Goal: Information Seeking & Learning: Learn about a topic

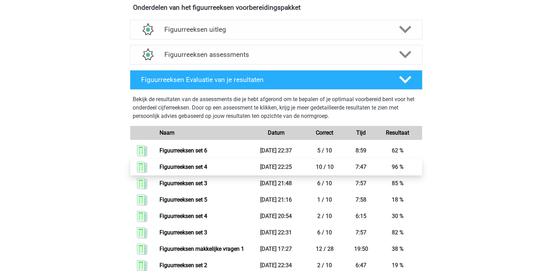
scroll to position [418, 0]
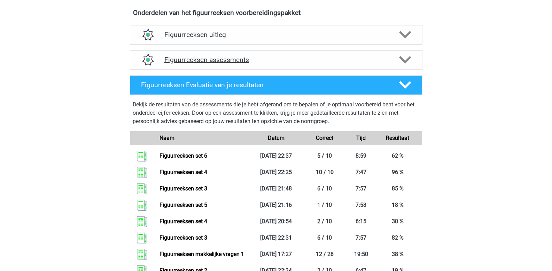
click at [406, 61] on polygon at bounding box center [405, 60] width 12 height 8
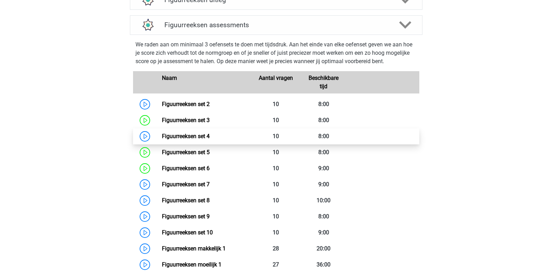
scroll to position [488, 0]
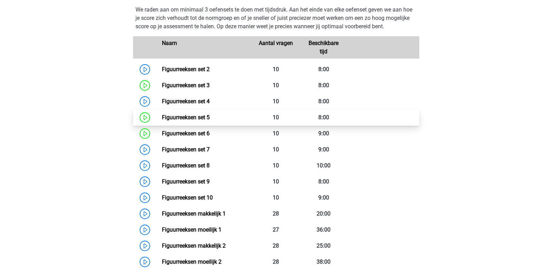
click at [205, 114] on link "Figuurreeksen set 5" at bounding box center [186, 117] width 48 height 7
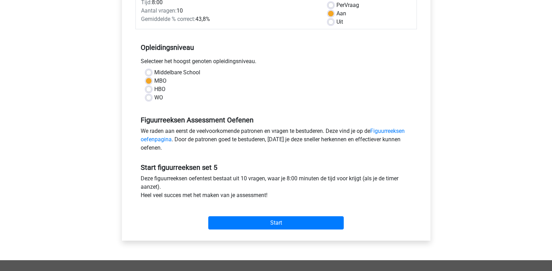
scroll to position [174, 0]
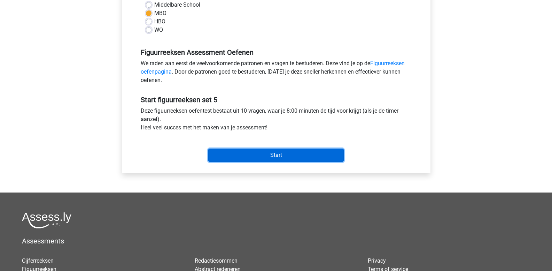
click at [261, 155] on input "Start" at bounding box center [276, 154] width 136 height 13
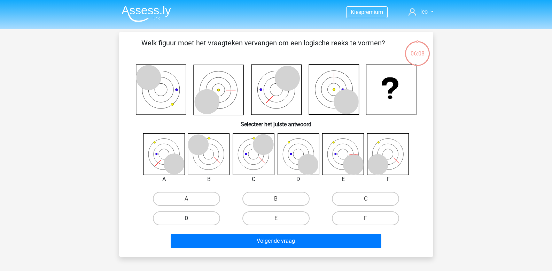
click at [202, 218] on label "D" at bounding box center [186, 218] width 67 height 14
click at [191, 218] on input "D" at bounding box center [188, 220] width 5 height 5
radio input "true"
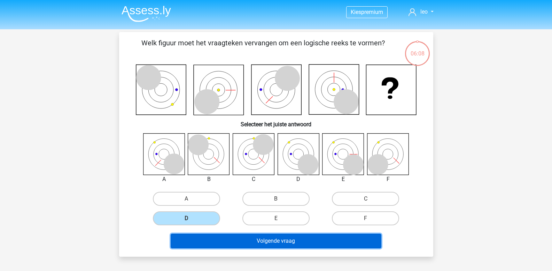
click at [221, 243] on button "Volgende vraag" at bounding box center [276, 240] width 211 height 15
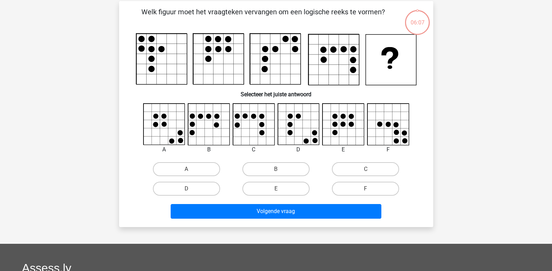
scroll to position [32, 0]
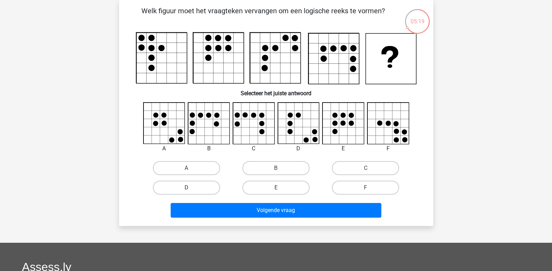
click at [187, 187] on label "D" at bounding box center [186, 187] width 67 height 14
click at [187, 187] on input "D" at bounding box center [188, 189] width 5 height 5
radio input "true"
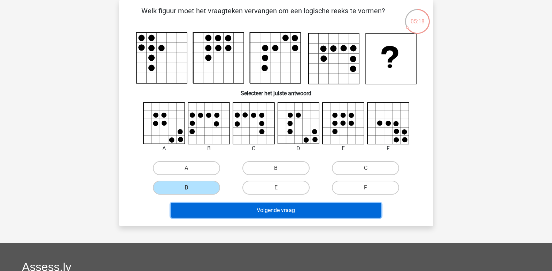
click at [204, 207] on button "Volgende vraag" at bounding box center [276, 210] width 211 height 15
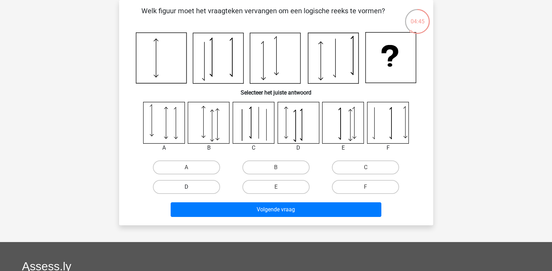
click at [198, 182] on label "D" at bounding box center [186, 187] width 67 height 14
click at [191, 187] on input "D" at bounding box center [188, 189] width 5 height 5
radio input "true"
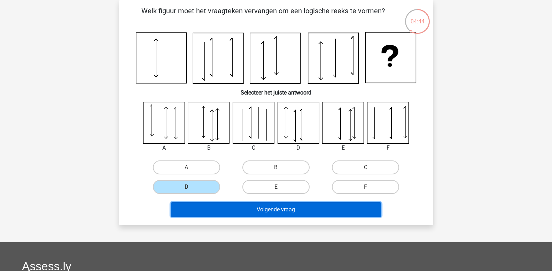
click at [210, 207] on button "Volgende vraag" at bounding box center [276, 209] width 211 height 15
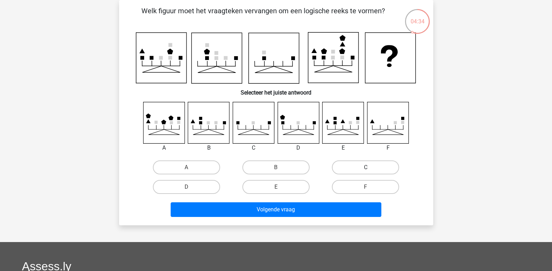
click at [357, 168] on label "C" at bounding box center [365, 167] width 67 height 14
click at [366, 168] on input "C" at bounding box center [368, 169] width 5 height 5
radio input "true"
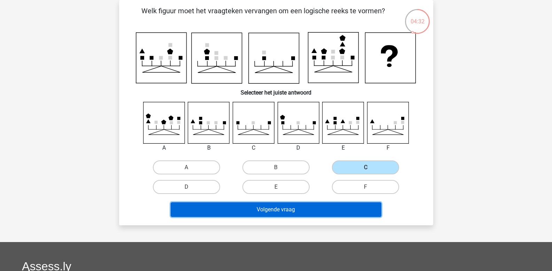
click at [273, 208] on button "Volgende vraag" at bounding box center [276, 209] width 211 height 15
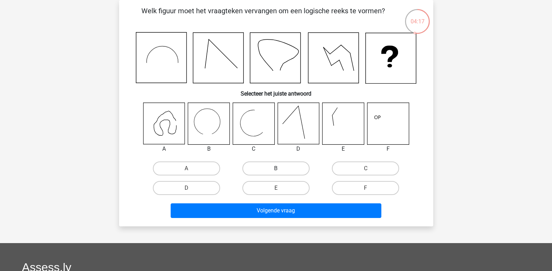
click at [260, 165] on label "B" at bounding box center [276, 168] width 67 height 14
click at [276, 168] on input "B" at bounding box center [278, 170] width 5 height 5
radio input "true"
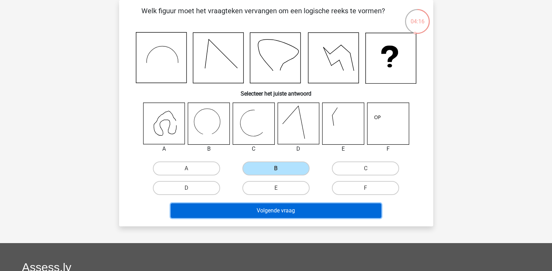
click at [263, 207] on button "Volgende vraag" at bounding box center [276, 210] width 211 height 15
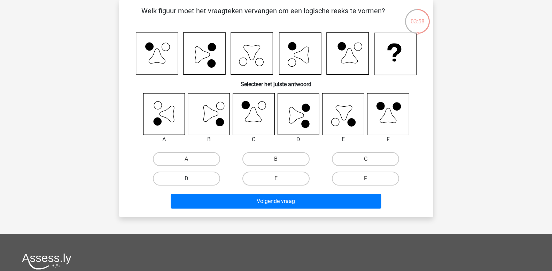
click at [197, 178] on label "D" at bounding box center [186, 178] width 67 height 14
click at [191, 178] on input "D" at bounding box center [188, 180] width 5 height 5
radio input "true"
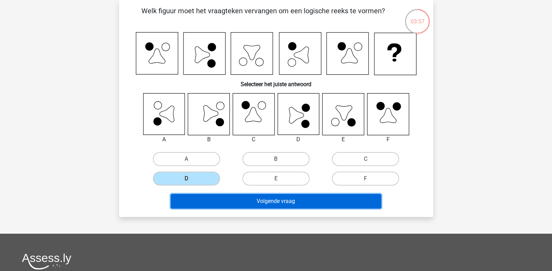
click at [209, 195] on button "Volgende vraag" at bounding box center [276, 201] width 211 height 15
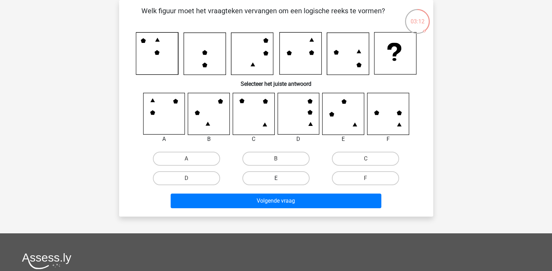
click at [297, 176] on label "E" at bounding box center [276, 178] width 67 height 14
click at [281, 178] on input "E" at bounding box center [278, 180] width 5 height 5
radio input "true"
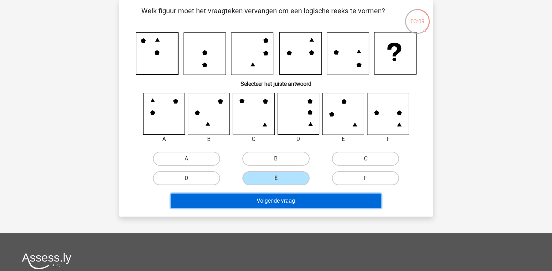
click at [274, 198] on button "Volgende vraag" at bounding box center [276, 200] width 211 height 15
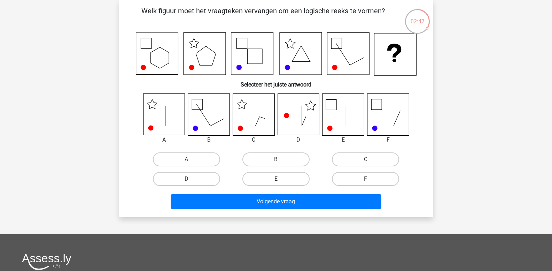
click at [287, 182] on label "E" at bounding box center [276, 179] width 67 height 14
click at [281, 182] on input "E" at bounding box center [278, 181] width 5 height 5
radio input "true"
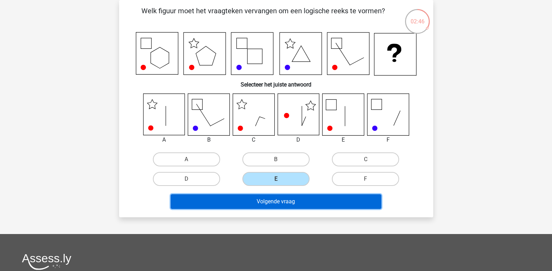
click at [270, 202] on button "Volgende vraag" at bounding box center [276, 201] width 211 height 15
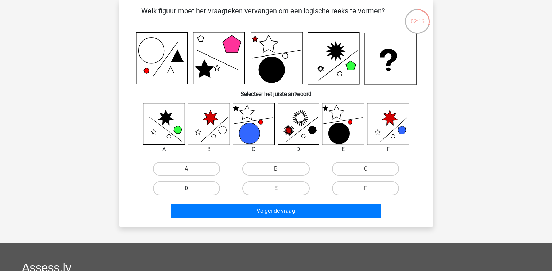
click at [200, 191] on label "D" at bounding box center [186, 188] width 67 height 14
click at [191, 191] on input "D" at bounding box center [188, 190] width 5 height 5
radio input "true"
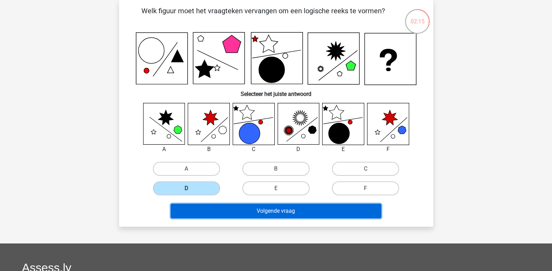
click at [213, 211] on button "Volgende vraag" at bounding box center [276, 210] width 211 height 15
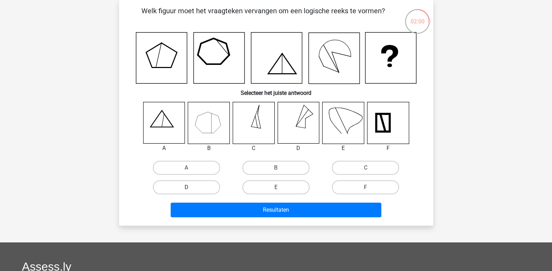
click at [205, 186] on label "D" at bounding box center [186, 187] width 67 height 14
click at [191, 187] on input "D" at bounding box center [188, 189] width 5 height 5
radio input "true"
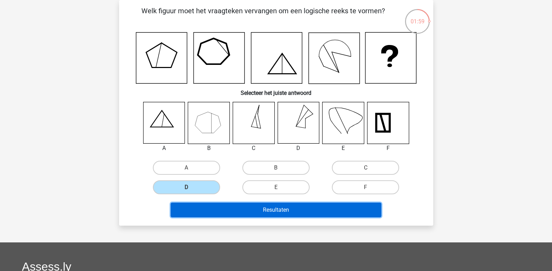
click at [228, 208] on button "Resultaten" at bounding box center [276, 209] width 211 height 15
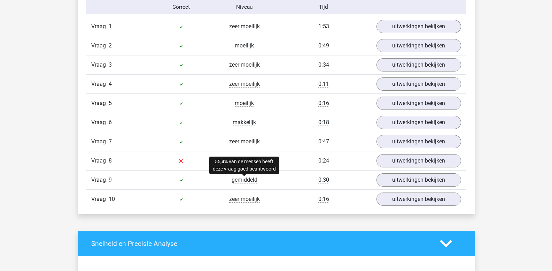
scroll to position [592, 0]
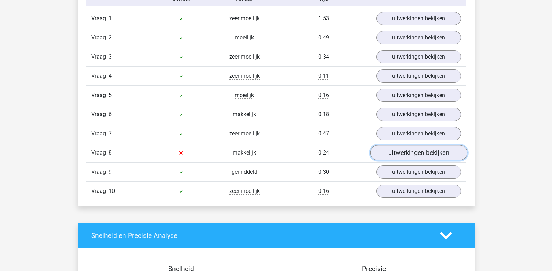
click at [407, 152] on link "uitwerkingen bekijken" at bounding box center [418, 152] width 97 height 15
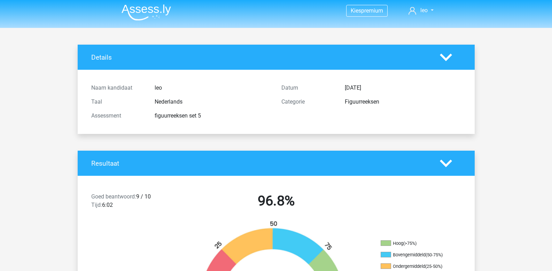
scroll to position [0, 0]
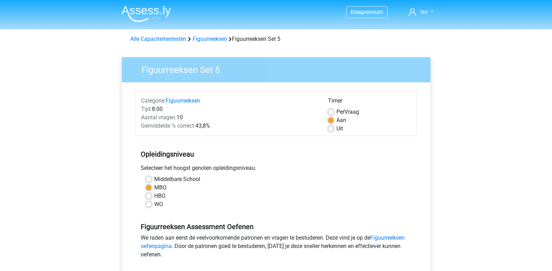
scroll to position [174, 0]
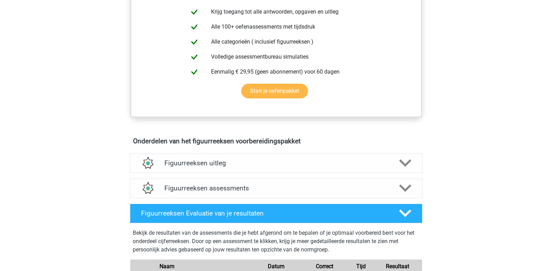
scroll to position [314, 0]
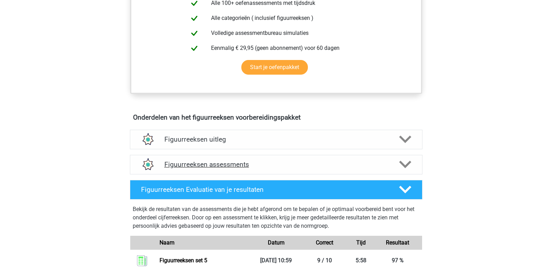
click at [406, 163] on icon at bounding box center [405, 164] width 12 height 12
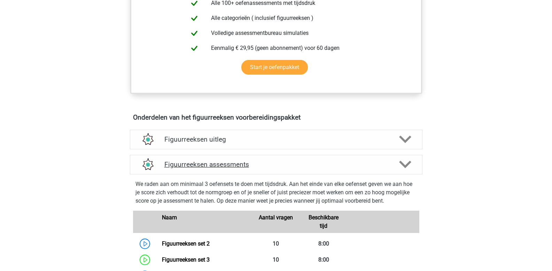
click at [403, 165] on polygon at bounding box center [405, 165] width 12 height 8
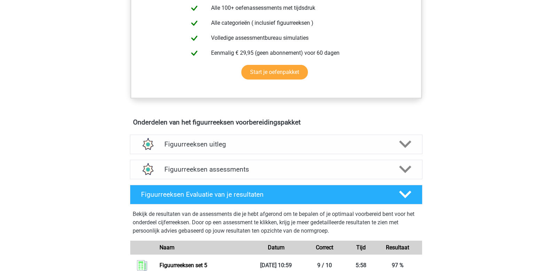
scroll to position [279, 0]
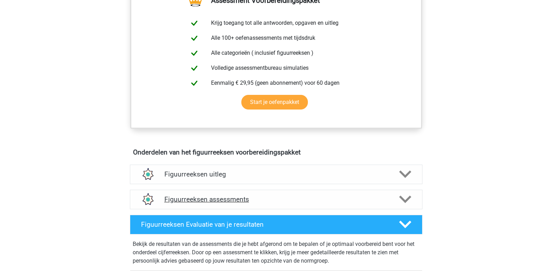
click at [404, 199] on polygon at bounding box center [405, 199] width 12 height 8
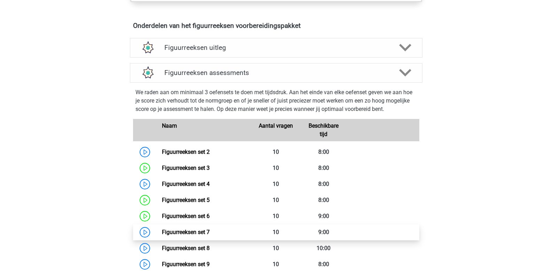
scroll to position [488, 0]
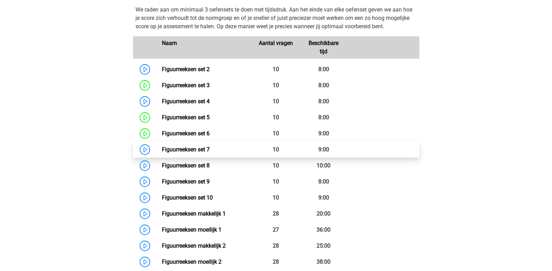
click at [190, 148] on link "Figuurreeksen set 7" at bounding box center [186, 149] width 48 height 7
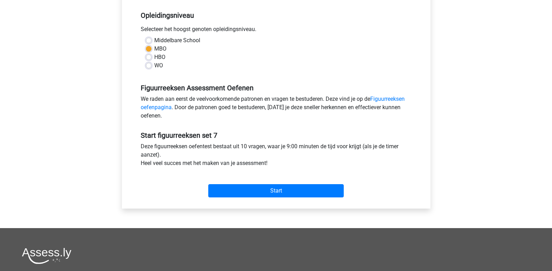
scroll to position [139, 0]
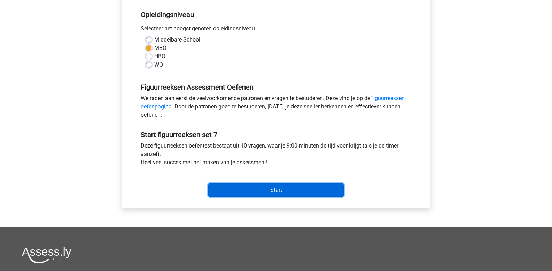
click at [248, 187] on input "Start" at bounding box center [276, 189] width 136 height 13
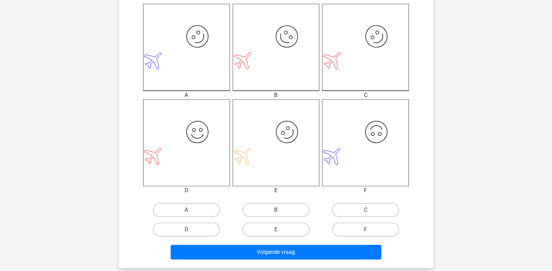
scroll to position [209, 0]
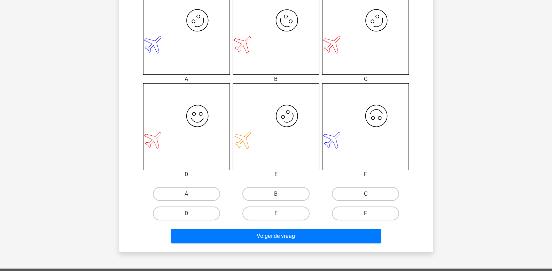
click at [360, 192] on label "C" at bounding box center [365, 194] width 67 height 14
click at [366, 194] on input "C" at bounding box center [368, 196] width 5 height 5
radio input "true"
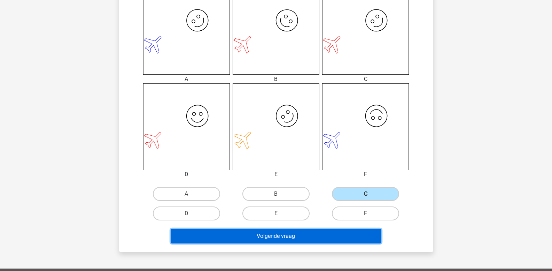
click at [306, 235] on button "Volgende vraag" at bounding box center [276, 236] width 211 height 15
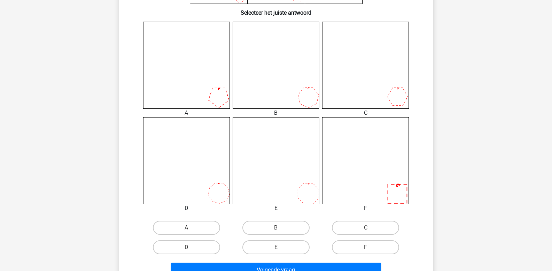
scroll to position [206, 0]
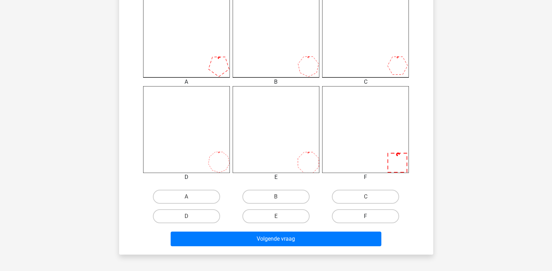
click at [361, 221] on label "F" at bounding box center [365, 216] width 67 height 14
click at [366, 221] on input "F" at bounding box center [368, 218] width 5 height 5
radio input "true"
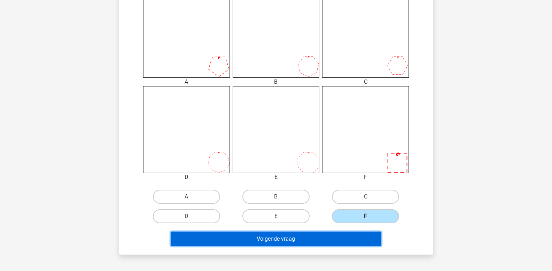
click at [340, 236] on button "Volgende vraag" at bounding box center [276, 238] width 211 height 15
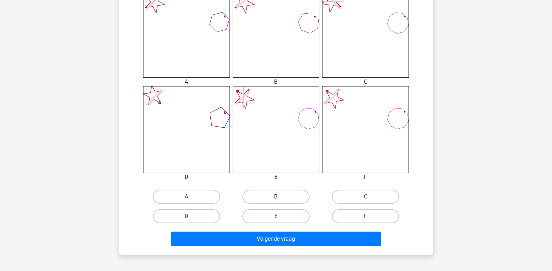
click at [283, 197] on label "B" at bounding box center [276, 197] width 67 height 14
click at [281, 197] on input "B" at bounding box center [278, 199] width 5 height 5
radio input "true"
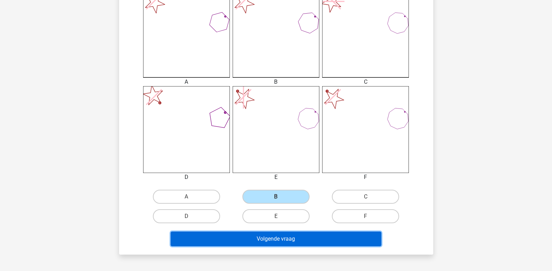
click at [277, 237] on button "Volgende vraag" at bounding box center [276, 238] width 211 height 15
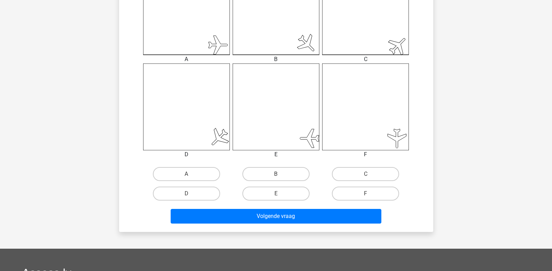
scroll to position [241, 0]
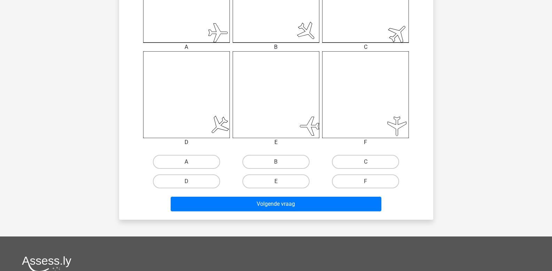
click at [200, 162] on label "A" at bounding box center [186, 162] width 67 height 14
click at [191, 162] on input "A" at bounding box center [188, 164] width 5 height 5
radio input "true"
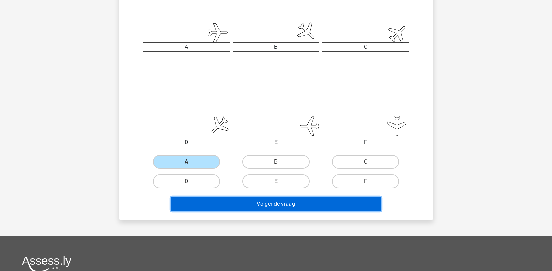
click at [210, 204] on button "Volgende vraag" at bounding box center [276, 204] width 211 height 15
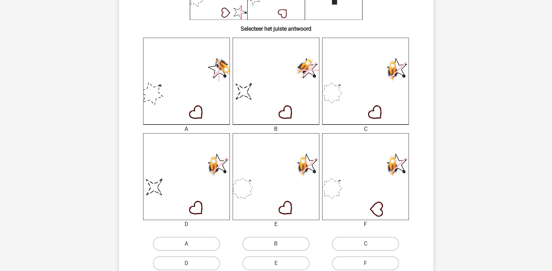
scroll to position [206, 0]
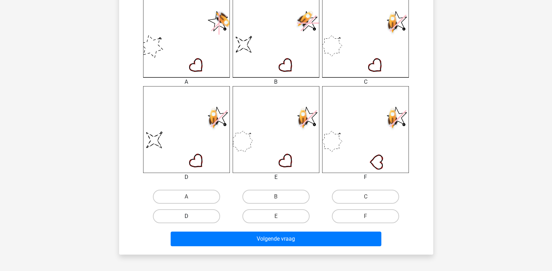
click at [194, 217] on label "D" at bounding box center [186, 216] width 67 height 14
click at [191, 217] on input "D" at bounding box center [188, 218] width 5 height 5
radio input "true"
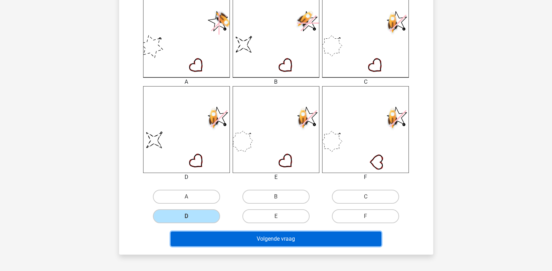
click at [214, 241] on button "Volgende vraag" at bounding box center [276, 238] width 211 height 15
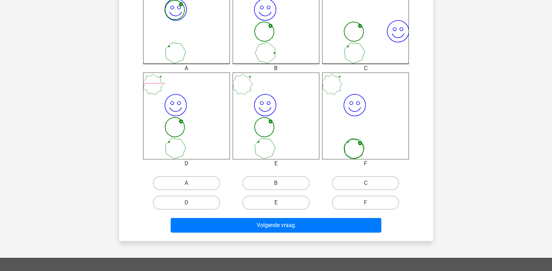
scroll to position [241, 0]
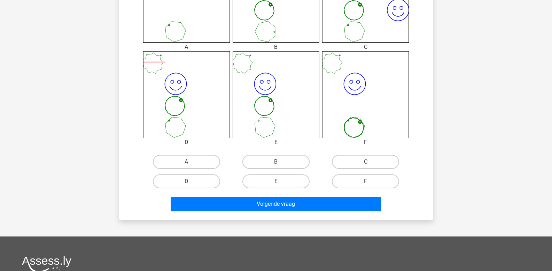
click at [276, 182] on div "E" at bounding box center [276, 181] width 84 height 14
click at [271, 182] on label "E" at bounding box center [276, 181] width 67 height 14
click at [276, 182] on input "E" at bounding box center [278, 183] width 5 height 5
radio input "true"
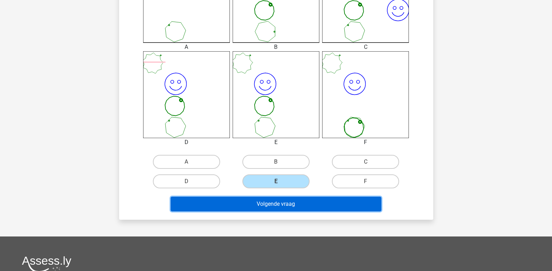
click at [268, 203] on button "Volgende vraag" at bounding box center [276, 204] width 211 height 15
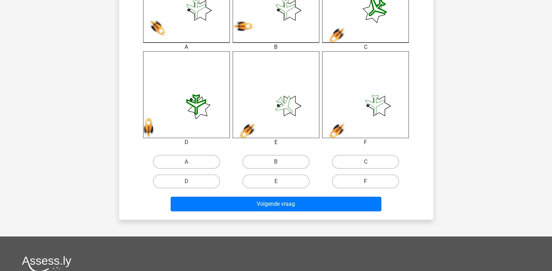
click at [348, 182] on label "F" at bounding box center [365, 181] width 67 height 14
click at [366, 182] on input "F" at bounding box center [368, 183] width 5 height 5
radio input "true"
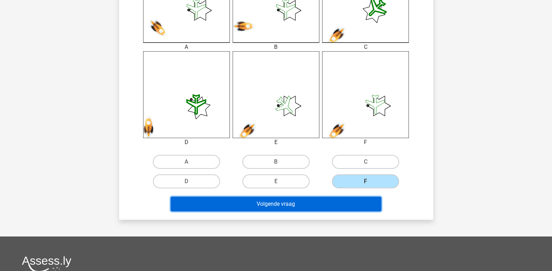
click at [323, 203] on button "Volgende vraag" at bounding box center [276, 204] width 211 height 15
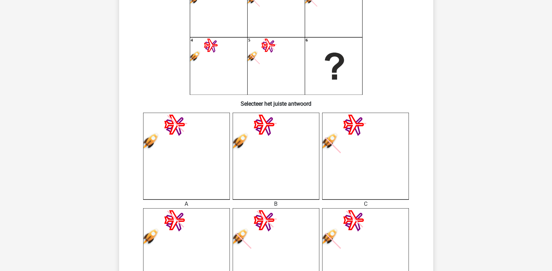
scroll to position [102, 0]
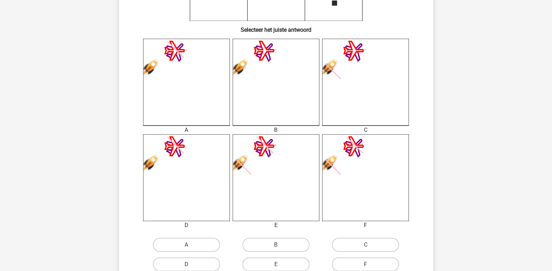
scroll to position [171, 0]
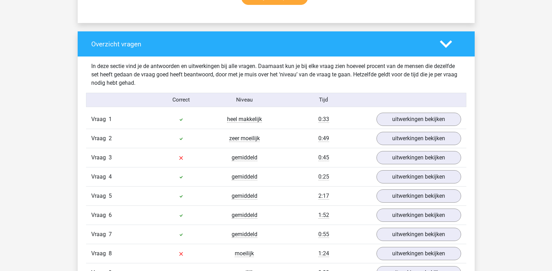
scroll to position [523, 0]
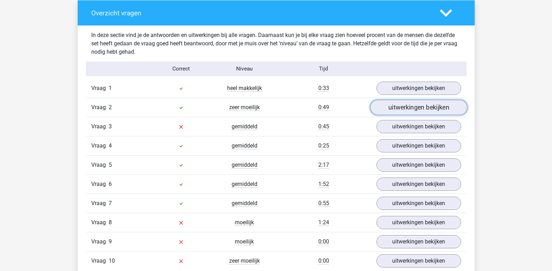
click at [388, 106] on link "uitwerkingen bekijken" at bounding box center [418, 107] width 97 height 15
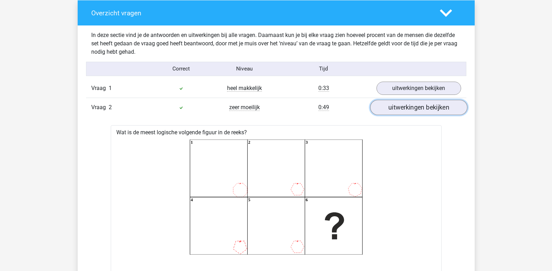
click at [388, 106] on link "uitwerkingen bekijken" at bounding box center [418, 107] width 97 height 15
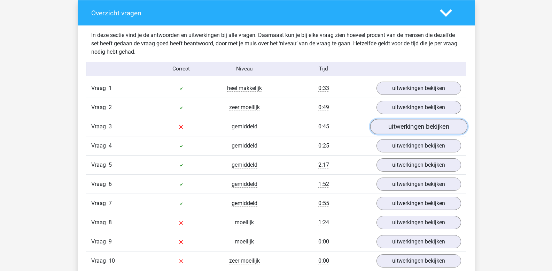
click at [387, 126] on link "uitwerkingen bekijken" at bounding box center [418, 126] width 97 height 15
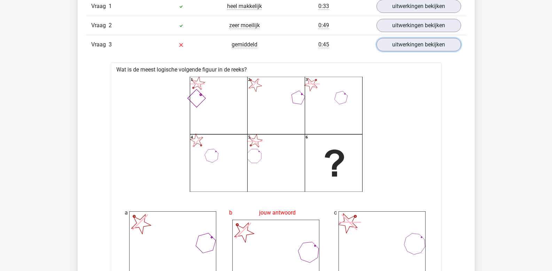
scroll to position [592, 0]
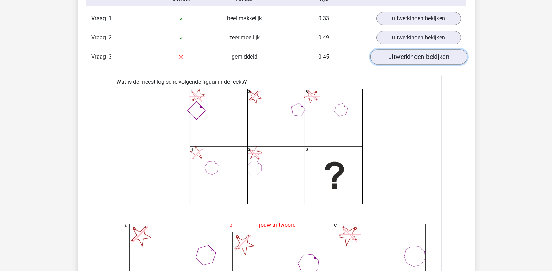
click at [404, 62] on link "uitwerkingen bekijken" at bounding box center [418, 56] width 97 height 15
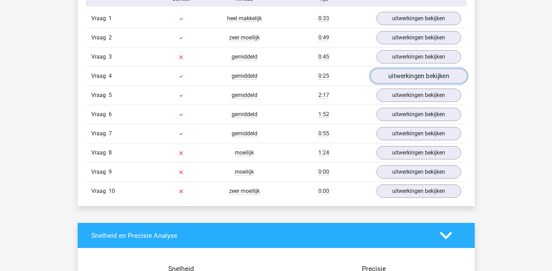
click at [400, 79] on link "uitwerkingen bekijken" at bounding box center [418, 76] width 97 height 15
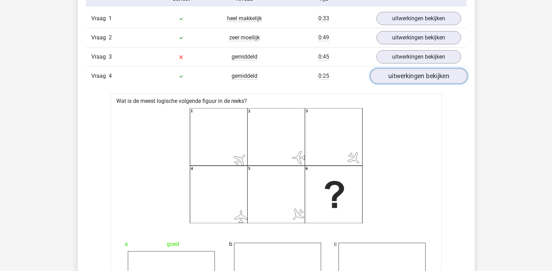
click at [400, 79] on link "uitwerkingen bekijken" at bounding box center [418, 76] width 97 height 15
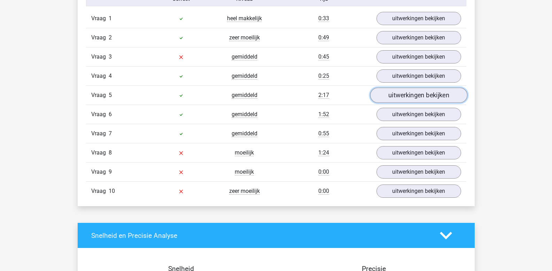
click at [398, 97] on link "uitwerkingen bekijken" at bounding box center [418, 95] width 97 height 15
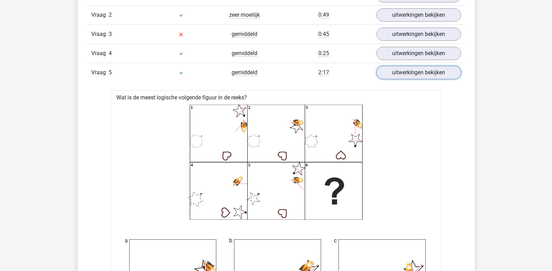
scroll to position [627, 0]
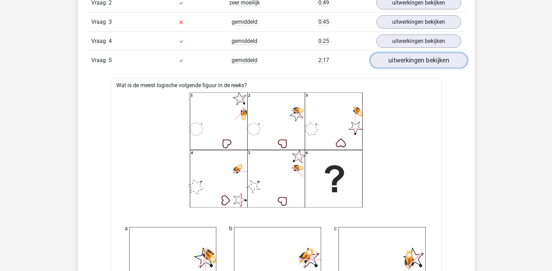
click at [400, 64] on link "uitwerkingen bekijken" at bounding box center [418, 60] width 97 height 15
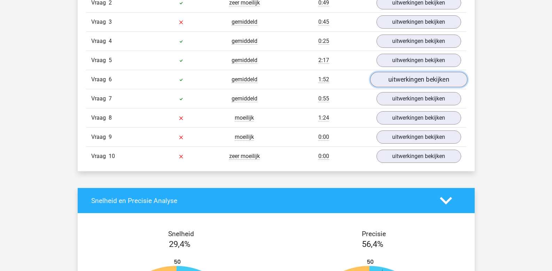
click at [397, 81] on link "uitwerkingen bekijken" at bounding box center [418, 79] width 97 height 15
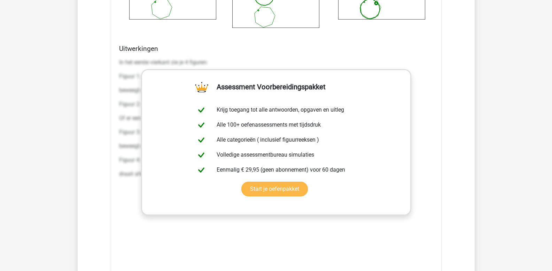
scroll to position [1045, 0]
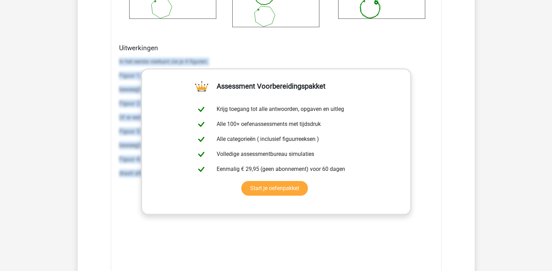
drag, startPoint x: 119, startPoint y: 62, endPoint x: 479, endPoint y: 178, distance: 378.7
click at [478, 182] on div "Kies premium leo leo.aertsens@gmail.com" at bounding box center [276, 36] width 552 height 2163
copy div "In het eerste vierkant zie je 4 figuren: Figuur 1: een smiley. Dit figuur heeft…"
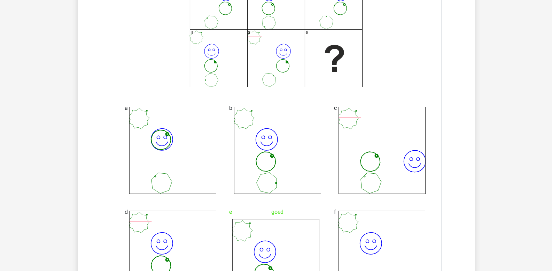
scroll to position [697, 0]
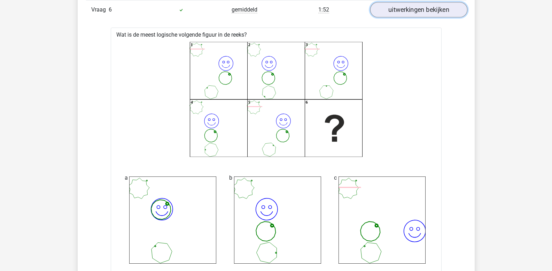
click at [421, 13] on link "uitwerkingen bekijken" at bounding box center [418, 9] width 97 height 15
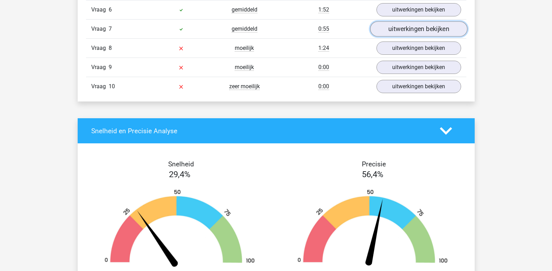
click at [416, 29] on link "uitwerkingen bekijken" at bounding box center [418, 29] width 97 height 15
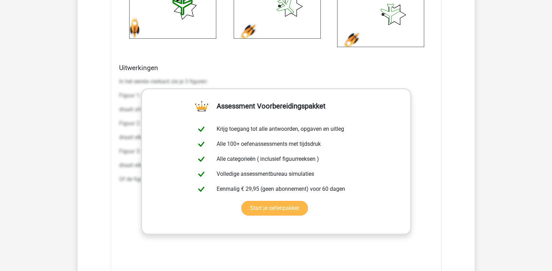
scroll to position [1045, 0]
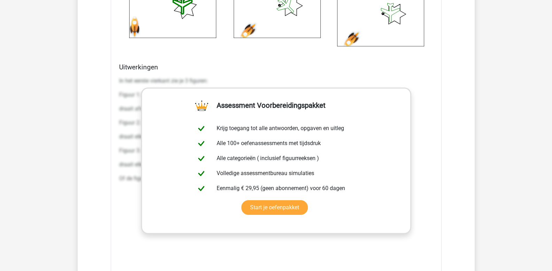
drag, startPoint x: 120, startPoint y: 80, endPoint x: 516, endPoint y: 216, distance: 418.6
click at [516, 216] on div "Kies premium leo [EMAIL_ADDRESS][DOMAIN_NAME]" at bounding box center [276, 36] width 552 height 2163
copy div "In het eerste vierkant zie je 3 figuren: Figuur 1: het officiële Assess.ly ruim…"
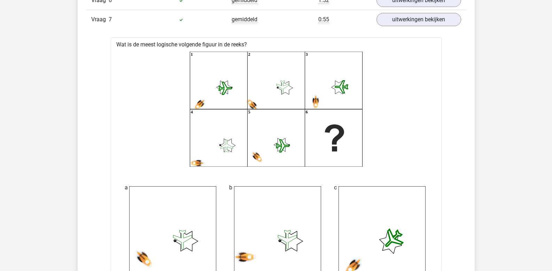
scroll to position [627, 0]
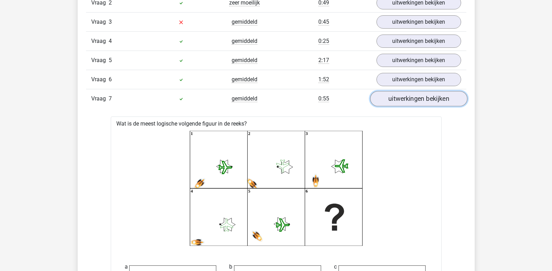
click at [409, 100] on link "uitwerkingen bekijken" at bounding box center [418, 98] width 97 height 15
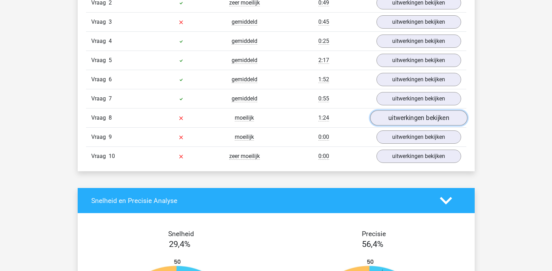
click at [407, 118] on link "uitwerkingen bekijken" at bounding box center [418, 117] width 97 height 15
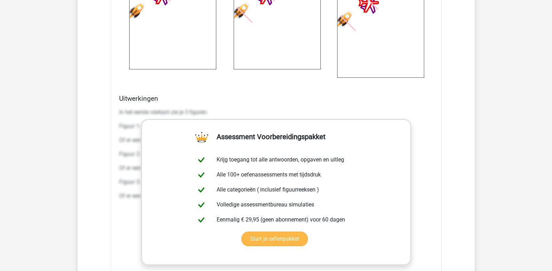
scroll to position [1045, 0]
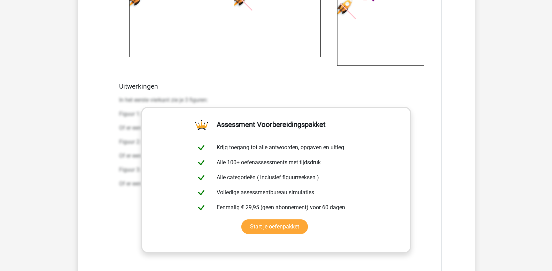
drag, startPoint x: 120, startPoint y: 99, endPoint x: 492, endPoint y: 199, distance: 385.4
click at [492, 199] on div "Kies premium leo leo.aertsens@gmail.com" at bounding box center [276, 36] width 552 height 2163
copy div "n het eerste vierkant zie je 3 figuren: Figuur 1: een vliegtuig. Dit figuur hee…"
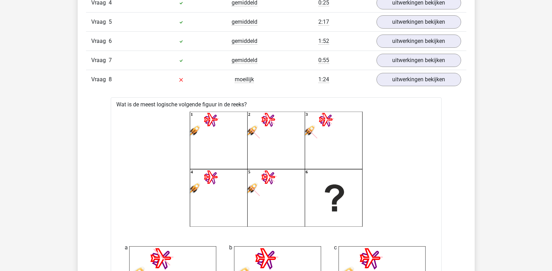
scroll to position [647, 0]
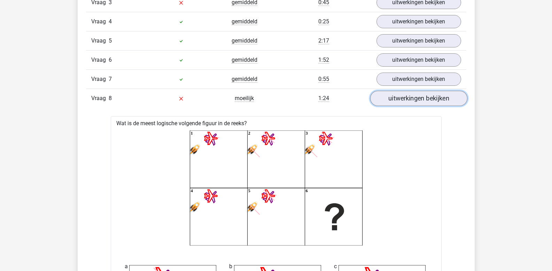
click at [414, 95] on link "uitwerkingen bekijken" at bounding box center [418, 98] width 97 height 15
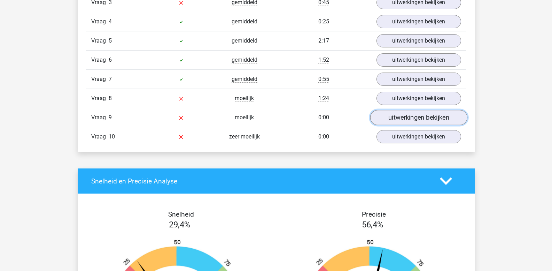
click at [406, 117] on link "uitwerkingen bekijken" at bounding box center [418, 117] width 97 height 15
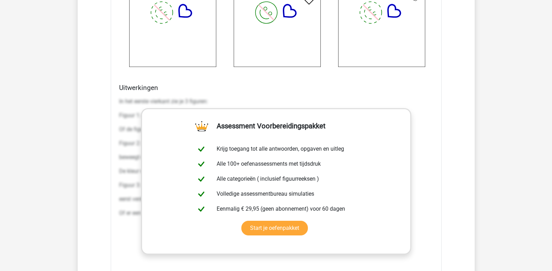
scroll to position [1065, 0]
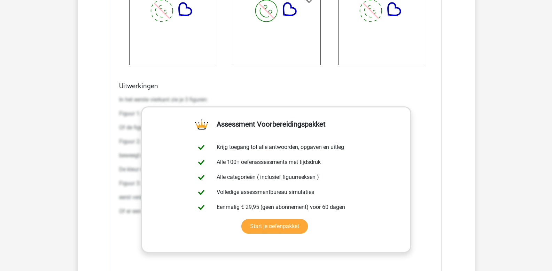
drag, startPoint x: 119, startPoint y: 98, endPoint x: 475, endPoint y: 231, distance: 379.5
copy div "In het eerste vierkant zie je 3 figuren: Figuur 1: een smiley. Dit figuur heeft…"
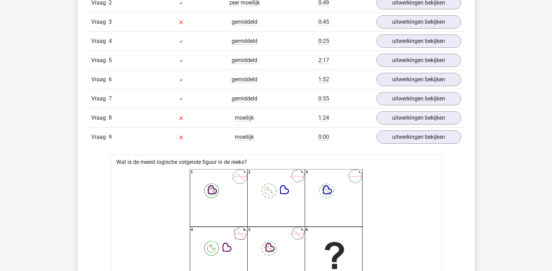
scroll to position [612, 0]
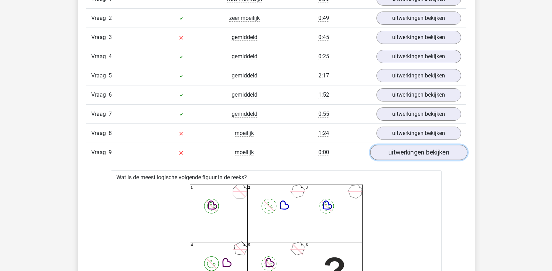
click at [405, 153] on link "uitwerkingen bekijken" at bounding box center [418, 152] width 97 height 15
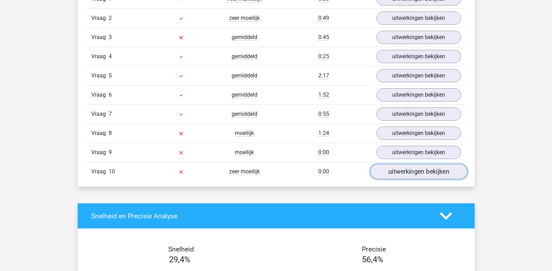
click at [402, 174] on link "uitwerkingen bekijken" at bounding box center [418, 171] width 97 height 15
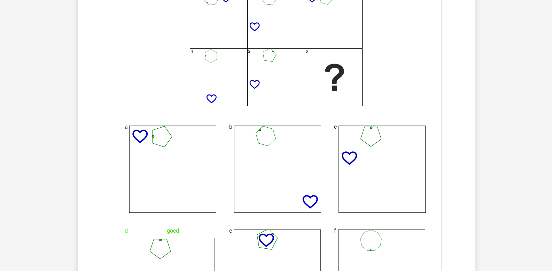
scroll to position [751, 0]
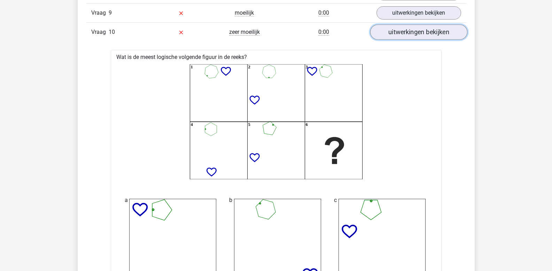
click at [396, 34] on link "uitwerkingen bekijken" at bounding box center [418, 32] width 97 height 15
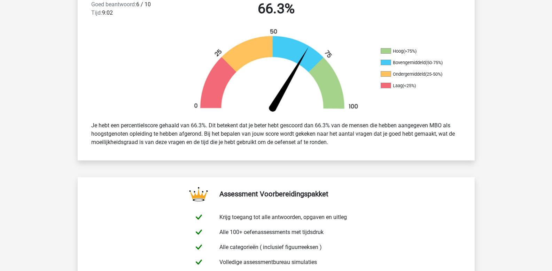
scroll to position [159, 0]
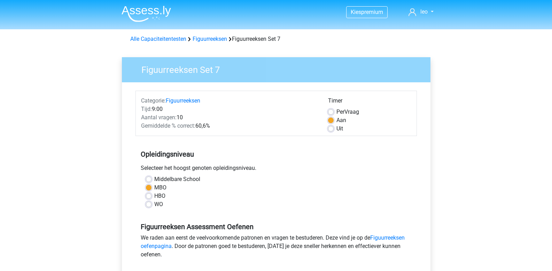
scroll to position [139, 0]
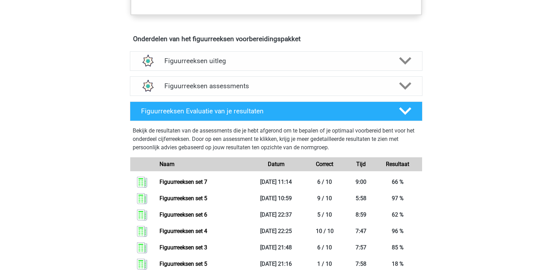
scroll to position [383, 0]
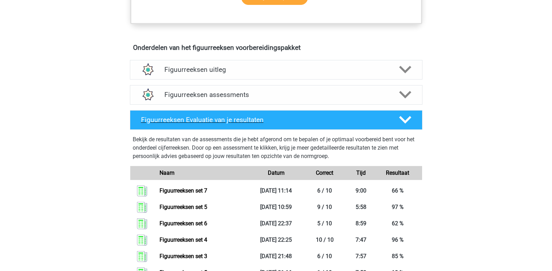
click at [405, 119] on icon at bounding box center [405, 120] width 12 height 12
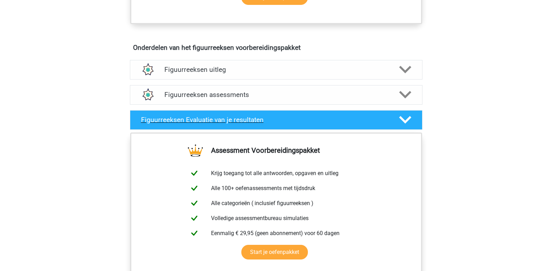
click at [406, 119] on icon at bounding box center [405, 120] width 12 height 12
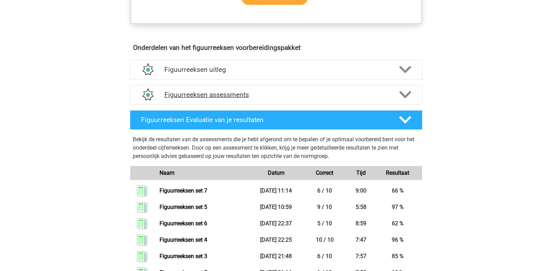
click at [406, 97] on polygon at bounding box center [405, 95] width 12 height 8
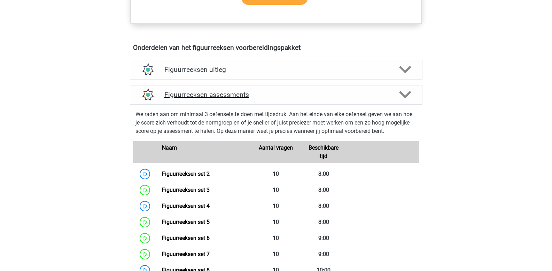
click at [406, 95] on polygon at bounding box center [405, 95] width 12 height 8
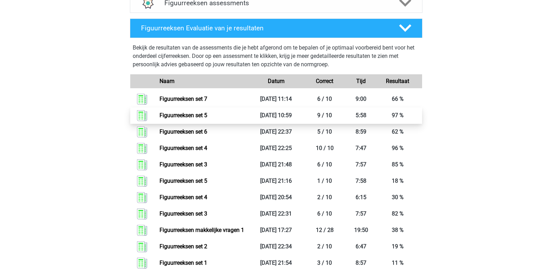
scroll to position [488, 0]
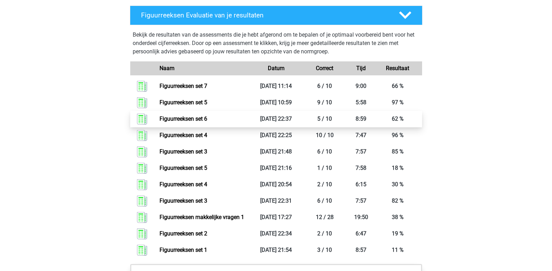
click at [207, 119] on link "Figuurreeksen set 6" at bounding box center [184, 118] width 48 height 7
click at [403, 18] on icon at bounding box center [405, 15] width 12 height 12
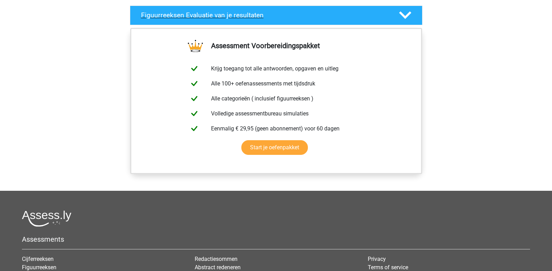
click at [402, 18] on icon at bounding box center [405, 15] width 12 height 12
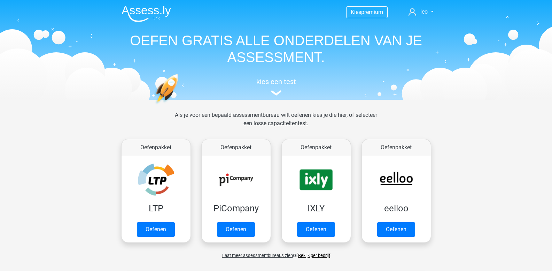
scroll to position [296, 0]
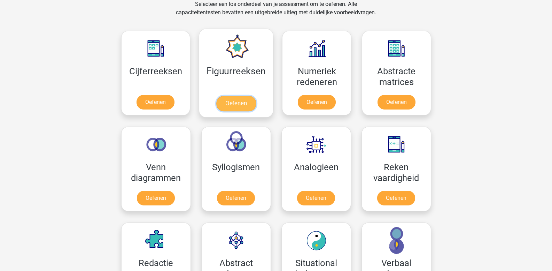
click at [223, 96] on link "Oefenen" at bounding box center [236, 103] width 40 height 15
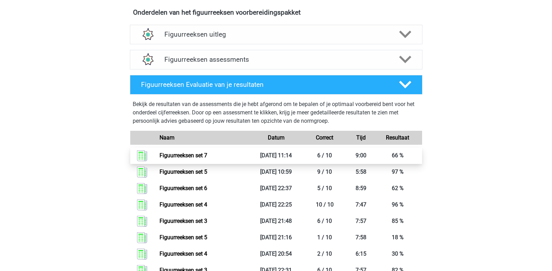
scroll to position [418, 0]
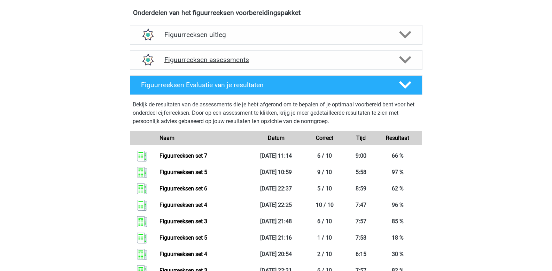
click at [404, 61] on polygon at bounding box center [405, 60] width 12 height 8
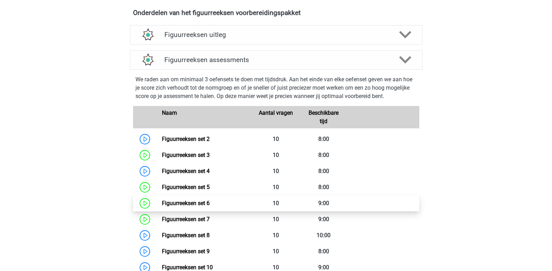
click at [210, 201] on link "Figuurreeksen set 6" at bounding box center [186, 203] width 48 height 7
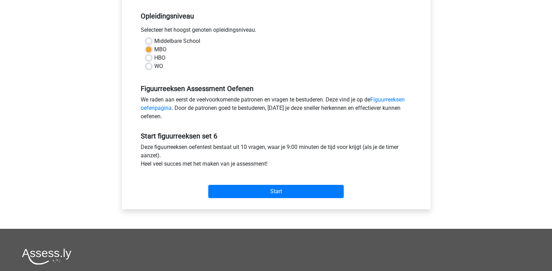
scroll to position [139, 0]
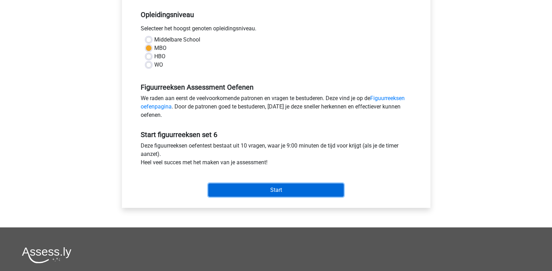
click at [261, 190] on input "Start" at bounding box center [276, 189] width 136 height 13
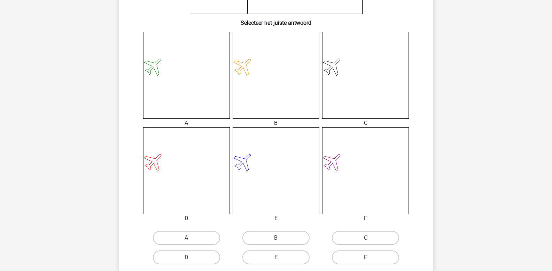
scroll to position [209, 0]
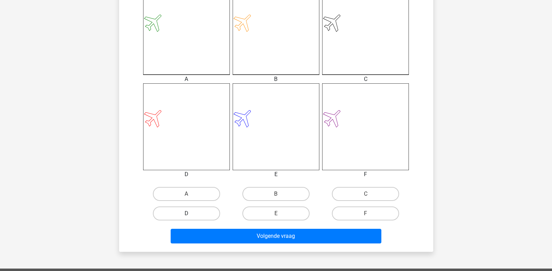
click at [201, 215] on label "D" at bounding box center [186, 213] width 67 height 14
click at [191, 215] on input "D" at bounding box center [188, 215] width 5 height 5
radio input "true"
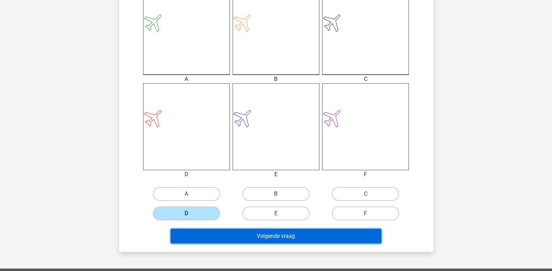
click at [205, 236] on button "Volgende vraag" at bounding box center [276, 236] width 211 height 15
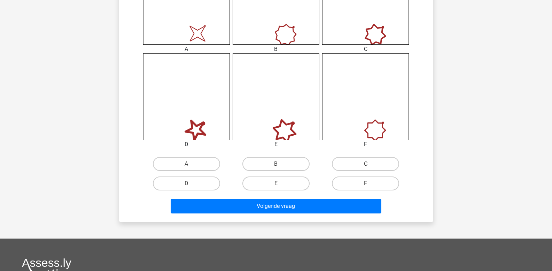
scroll to position [241, 0]
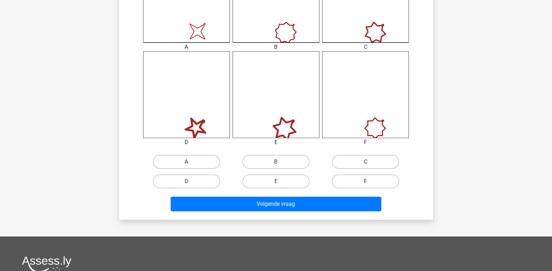
click at [196, 162] on label "A" at bounding box center [186, 162] width 67 height 14
click at [191, 162] on input "A" at bounding box center [188, 164] width 5 height 5
radio input "true"
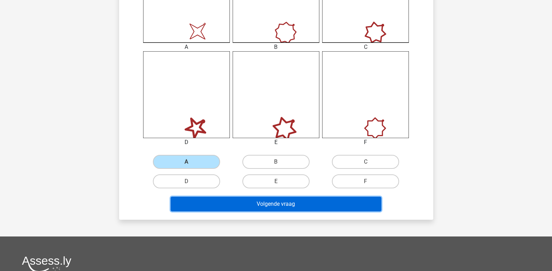
click at [213, 205] on button "Volgende vraag" at bounding box center [276, 204] width 211 height 15
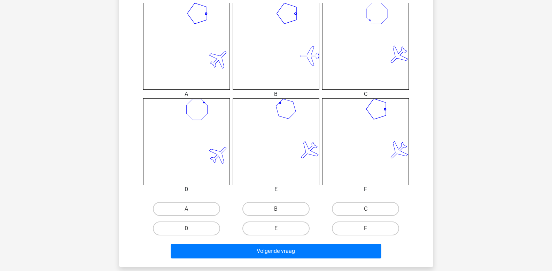
scroll to position [206, 0]
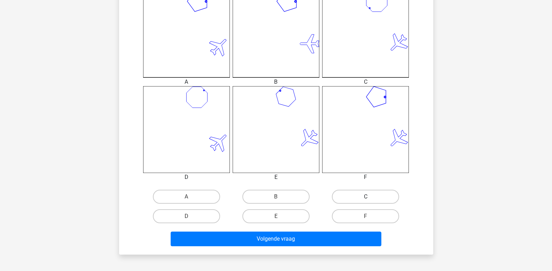
click at [350, 198] on label "C" at bounding box center [365, 197] width 67 height 14
click at [366, 198] on input "C" at bounding box center [368, 199] width 5 height 5
radio input "true"
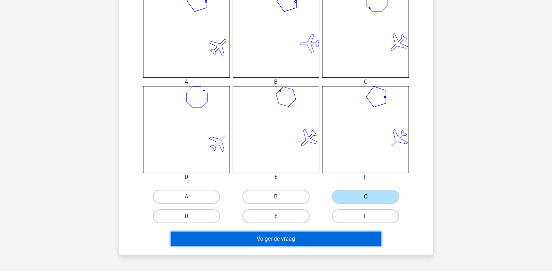
click at [319, 236] on button "Volgende vraag" at bounding box center [276, 238] width 211 height 15
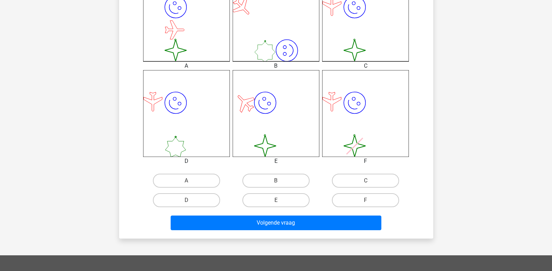
scroll to position [241, 0]
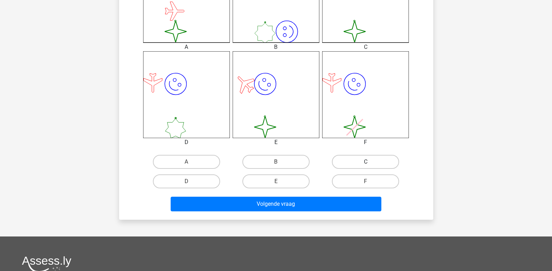
click at [360, 164] on label "C" at bounding box center [365, 162] width 67 height 14
click at [366, 164] on input "C" at bounding box center [368, 164] width 5 height 5
radio input "true"
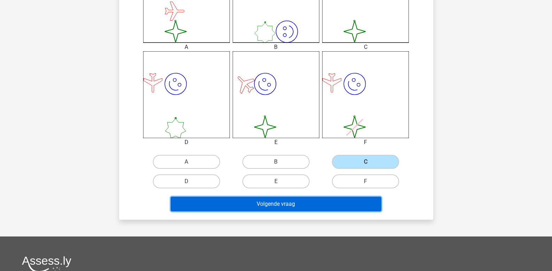
click at [333, 200] on button "Volgende vraag" at bounding box center [276, 204] width 211 height 15
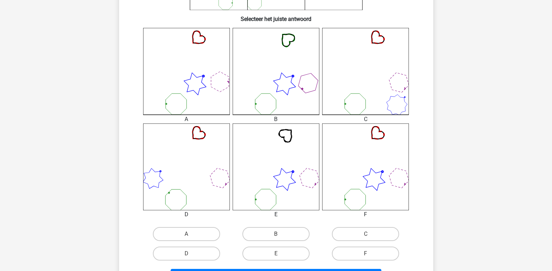
scroll to position [171, 0]
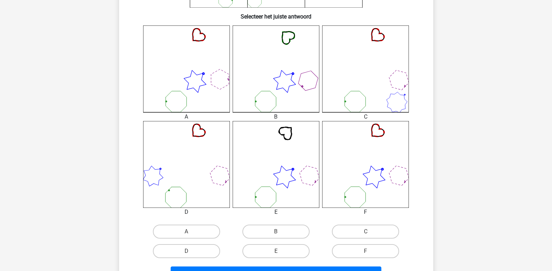
click at [197, 184] on icon at bounding box center [186, 164] width 87 height 87
click at [183, 248] on label "D" at bounding box center [186, 251] width 67 height 14
click at [186, 251] on input "D" at bounding box center [188, 253] width 5 height 5
radio input "true"
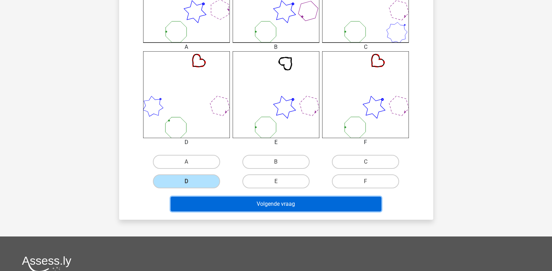
click at [224, 207] on button "Volgende vraag" at bounding box center [276, 204] width 211 height 15
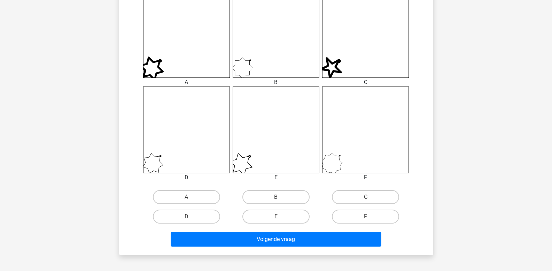
scroll to position [206, 0]
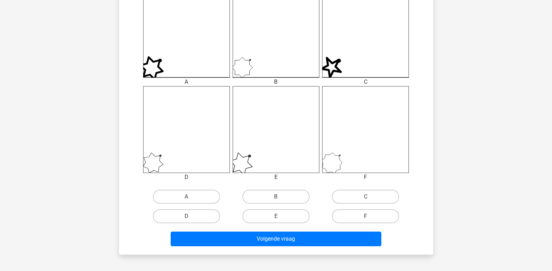
click at [362, 218] on label "F" at bounding box center [365, 216] width 67 height 14
click at [366, 218] on input "F" at bounding box center [368, 218] width 5 height 5
radio input "true"
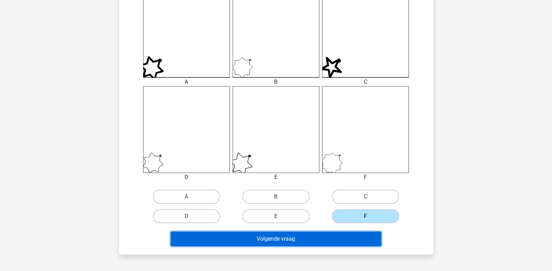
click at [344, 236] on button "Volgende vraag" at bounding box center [276, 238] width 211 height 15
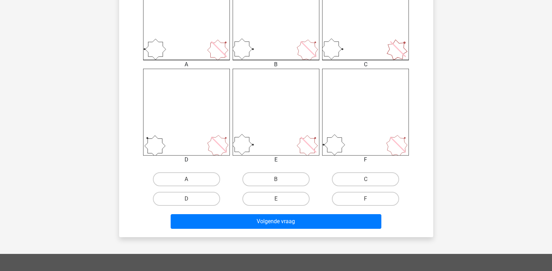
scroll to position [241, 0]
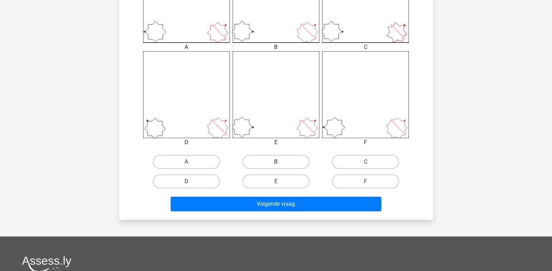
click at [266, 159] on label "B" at bounding box center [276, 162] width 67 height 14
click at [276, 162] on input "B" at bounding box center [278, 164] width 5 height 5
radio input "true"
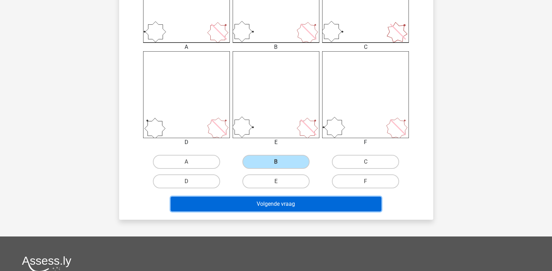
click at [253, 203] on button "Volgende vraag" at bounding box center [276, 204] width 211 height 15
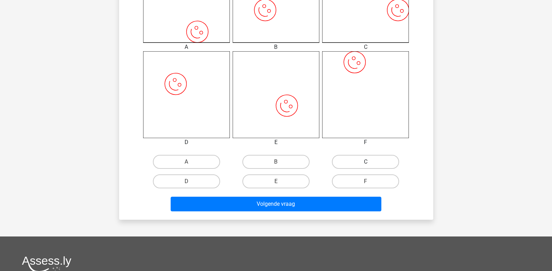
click at [362, 159] on label "C" at bounding box center [365, 162] width 67 height 14
click at [366, 162] on input "C" at bounding box center [368, 164] width 5 height 5
radio input "true"
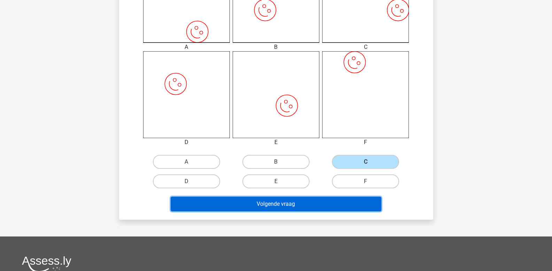
click at [340, 200] on button "Volgende vraag" at bounding box center [276, 204] width 211 height 15
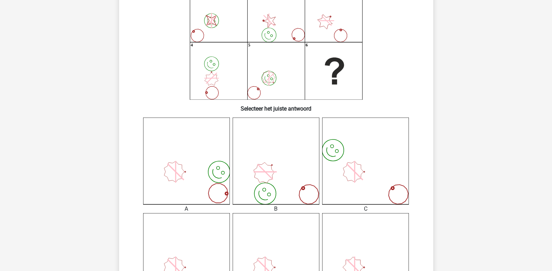
scroll to position [67, 0]
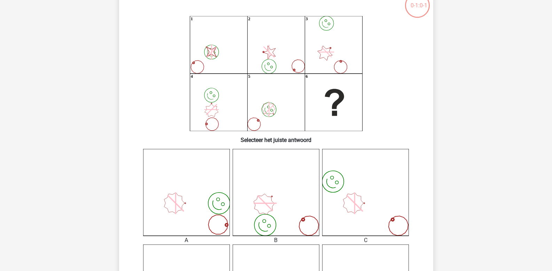
scroll to position [32, 0]
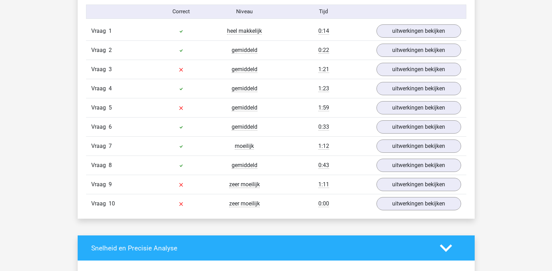
scroll to position [592, 0]
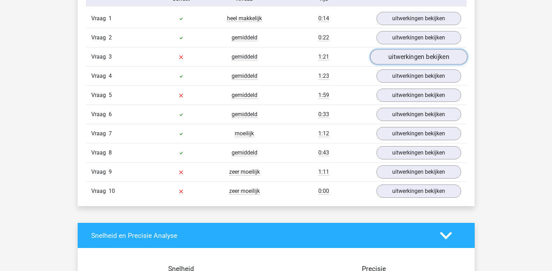
click at [405, 59] on link "uitwerkingen bekijken" at bounding box center [418, 56] width 97 height 15
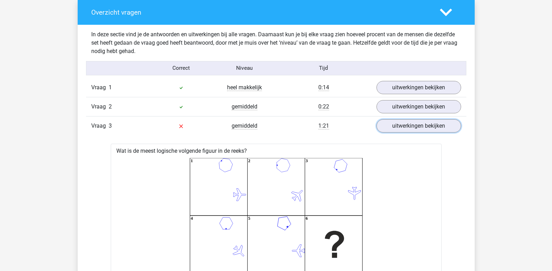
scroll to position [523, 0]
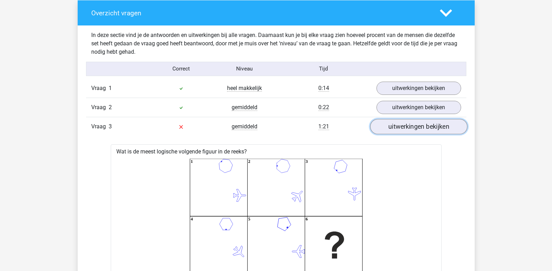
click at [419, 125] on link "uitwerkingen bekijken" at bounding box center [418, 126] width 97 height 15
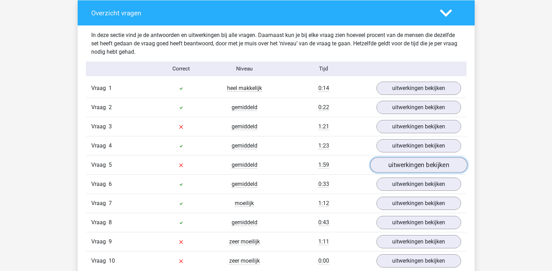
click at [405, 162] on link "uitwerkingen bekijken" at bounding box center [418, 164] width 97 height 15
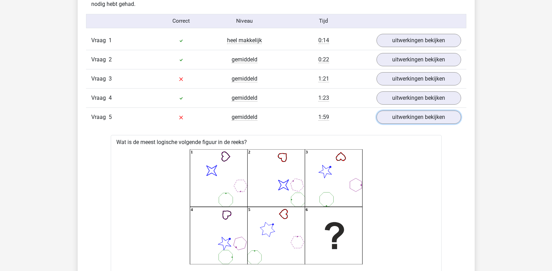
scroll to position [558, 0]
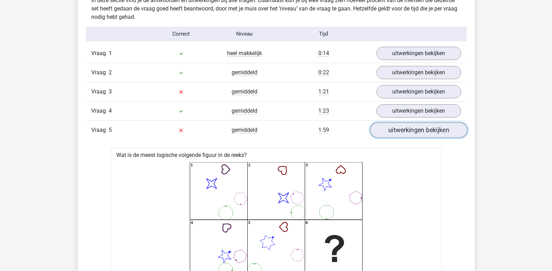
click at [401, 133] on link "uitwerkingen bekijken" at bounding box center [418, 130] width 97 height 15
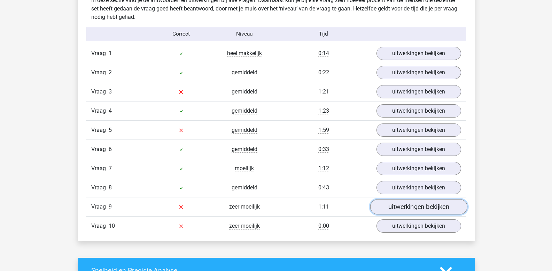
click at [392, 207] on link "uitwerkingen bekijken" at bounding box center [418, 206] width 97 height 15
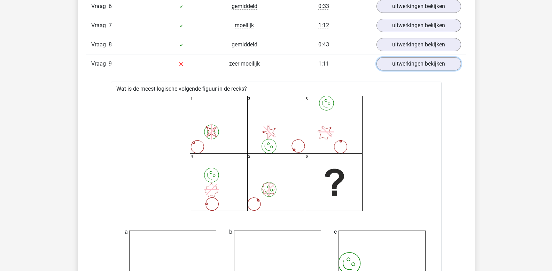
scroll to position [662, 0]
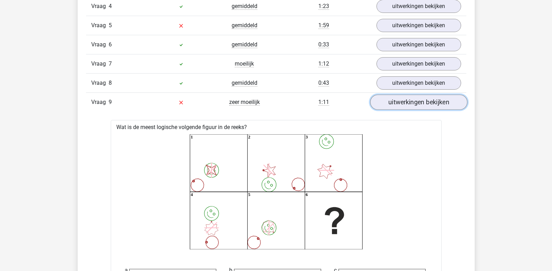
click at [406, 103] on link "uitwerkingen bekijken" at bounding box center [418, 102] width 97 height 15
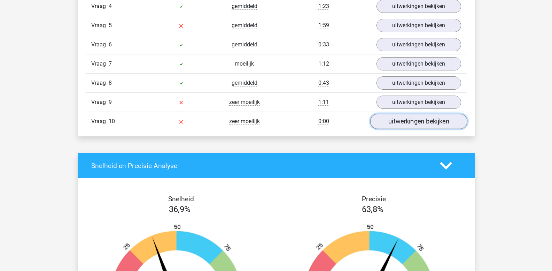
click at [402, 125] on link "uitwerkingen bekijken" at bounding box center [418, 121] width 97 height 15
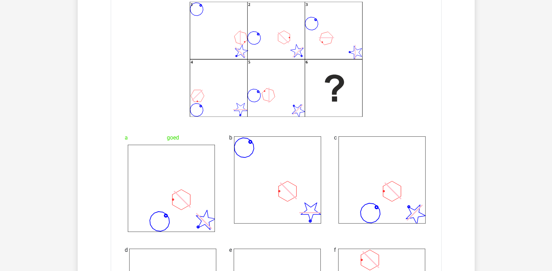
scroll to position [801, 0]
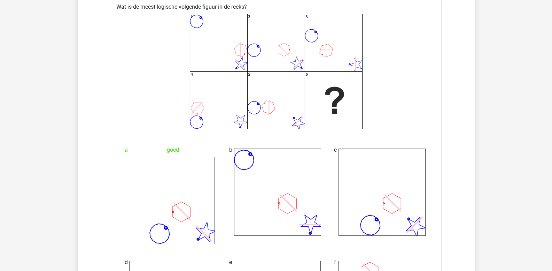
click at [287, 106] on icon "1 2 3 4 5 6" at bounding box center [276, 71] width 309 height 115
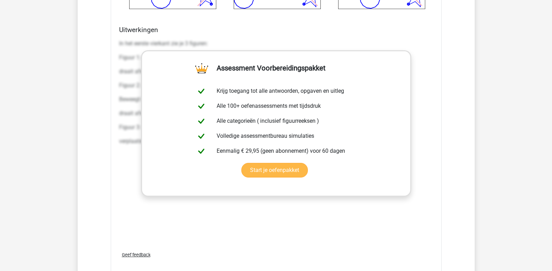
scroll to position [1150, 0]
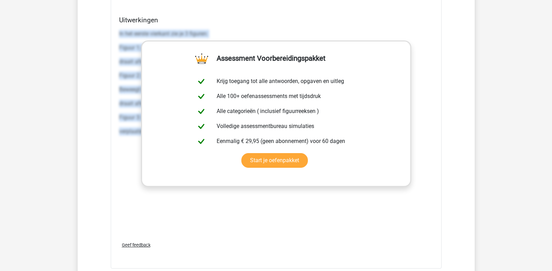
drag, startPoint x: 119, startPoint y: 32, endPoint x: 499, endPoint y: 149, distance: 397.2
copy div "In het eerste vierkant zie je 3 figuren: Figuur 1: een ster met 5 punten. Dit f…"
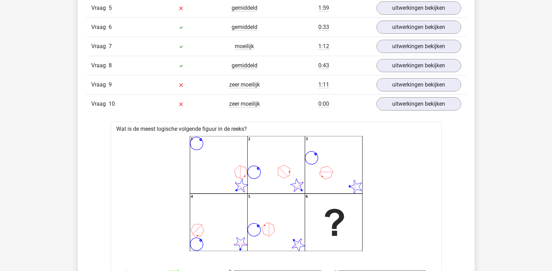
scroll to position [662, 0]
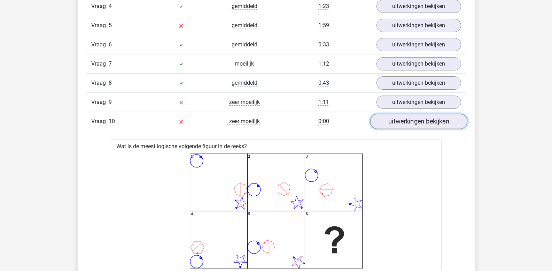
click at [408, 123] on link "uitwerkingen bekijken" at bounding box center [418, 121] width 97 height 15
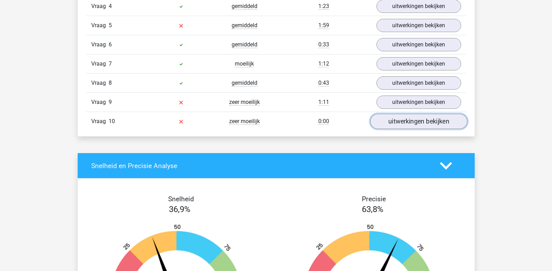
click at [407, 124] on link "uitwerkingen bekijken" at bounding box center [418, 121] width 97 height 15
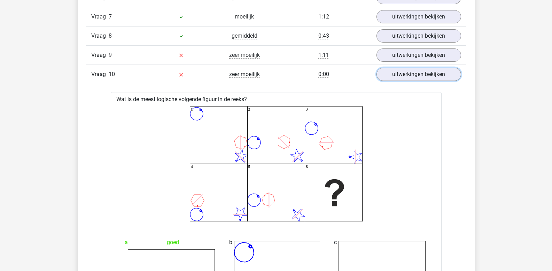
scroll to position [697, 0]
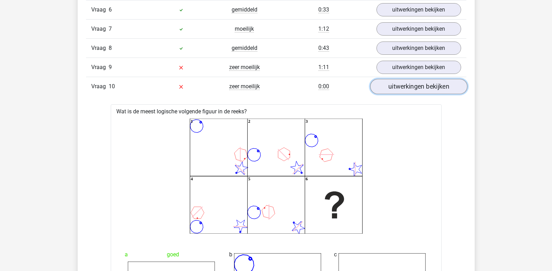
click at [410, 90] on link "uitwerkingen bekijken" at bounding box center [418, 86] width 97 height 15
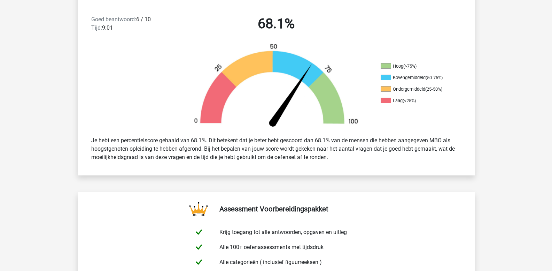
scroll to position [70, 0]
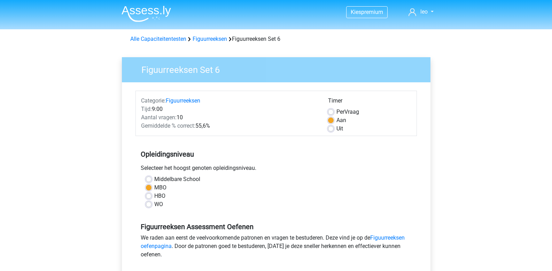
scroll to position [139, 0]
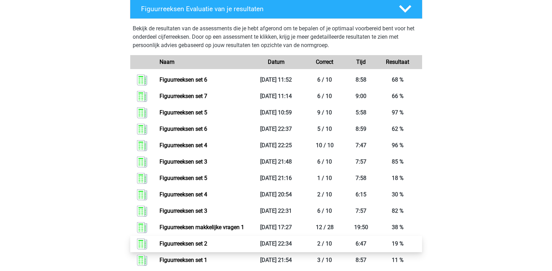
scroll to position [488, 0]
